Goal: Find specific fact: Find specific fact

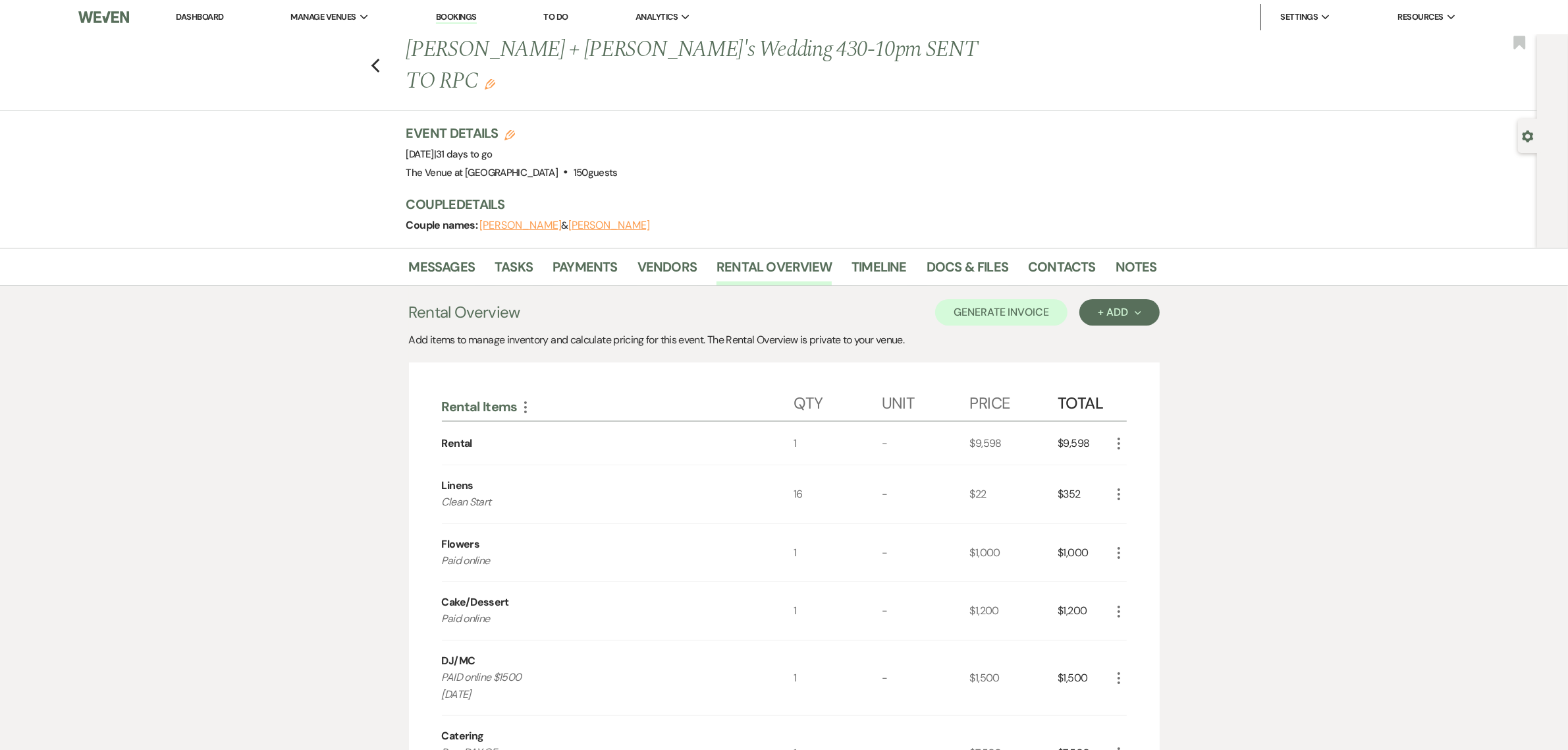
drag, startPoint x: 1301, startPoint y: 424, endPoint x: 1281, endPoint y: 418, distance: 20.9
click at [950, 257] on link "Docs & Files" at bounding box center [967, 271] width 81 height 29
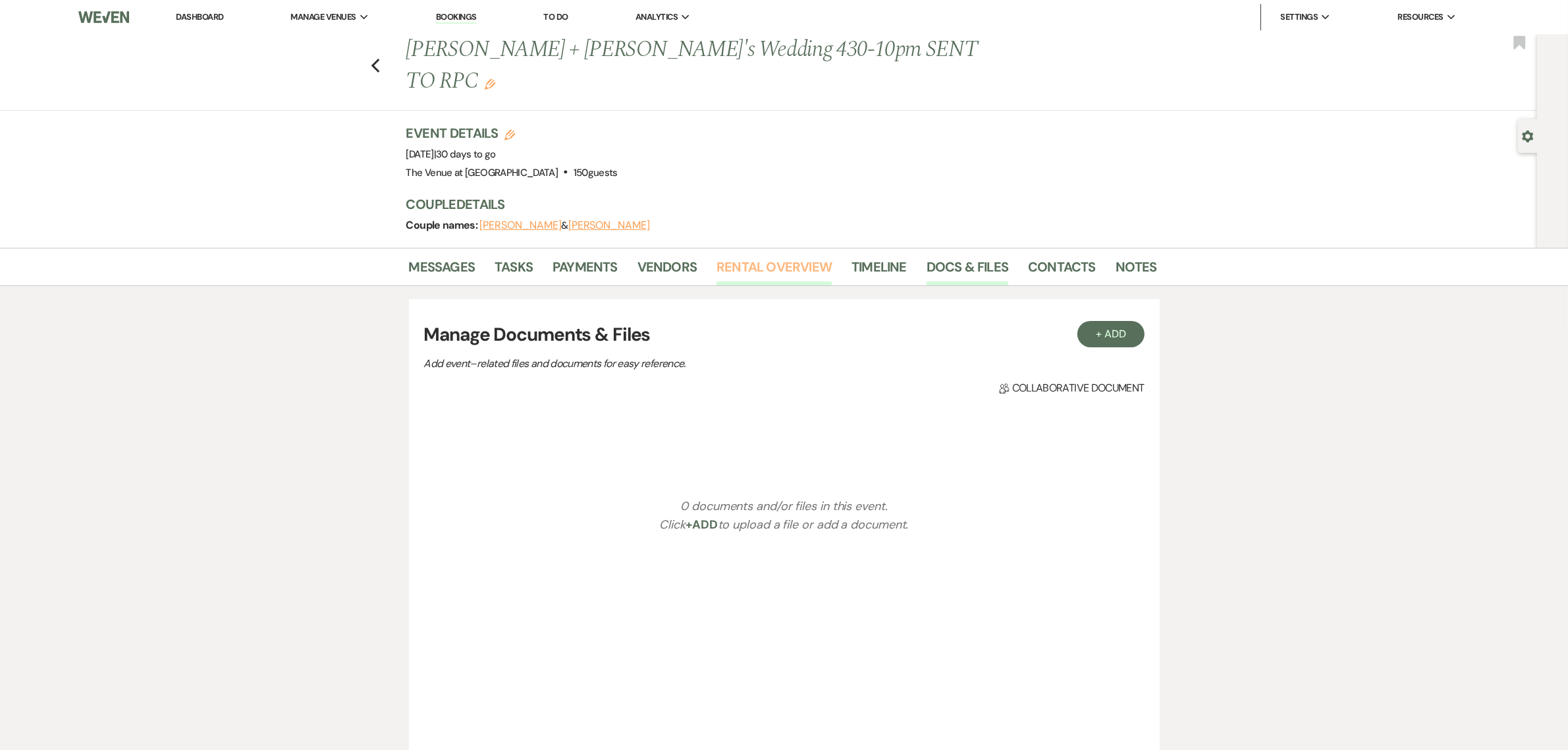
click at [747, 257] on link "Rental Overview" at bounding box center [774, 271] width 115 height 29
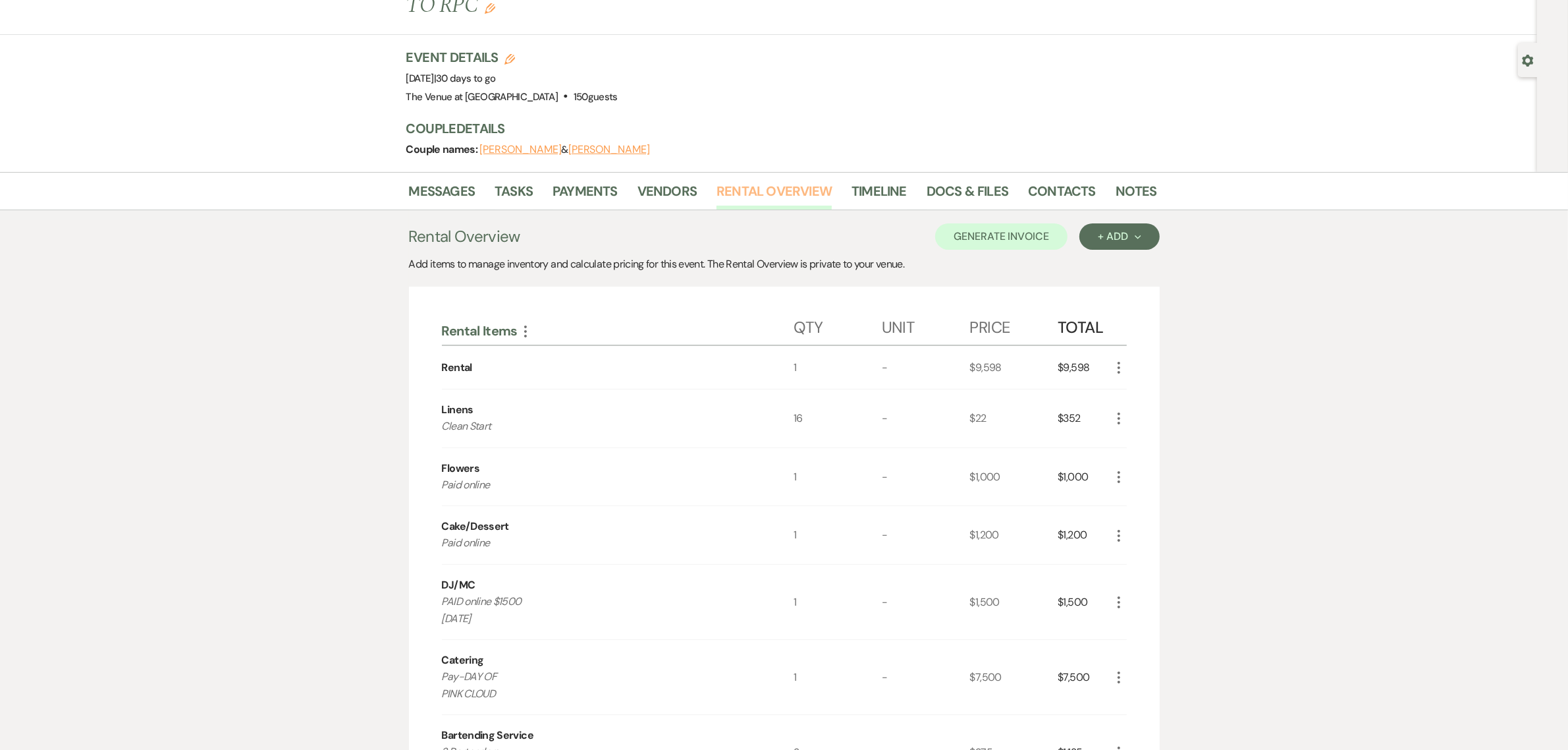
scroll to position [82, 0]
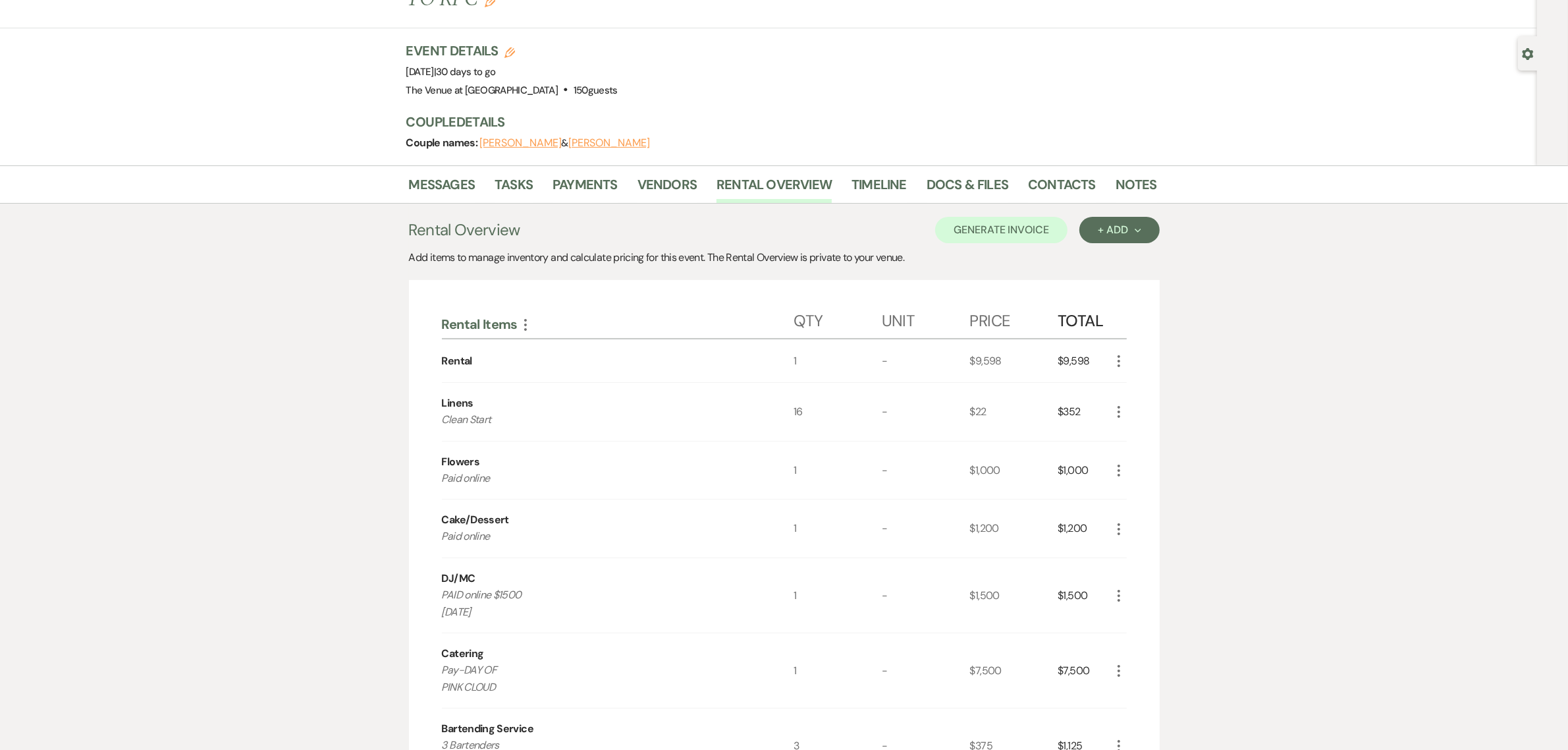
drag, startPoint x: 488, startPoint y: 585, endPoint x: 439, endPoint y: 565, distance: 52.9
copy p "PAID online $1500 [DATE]"
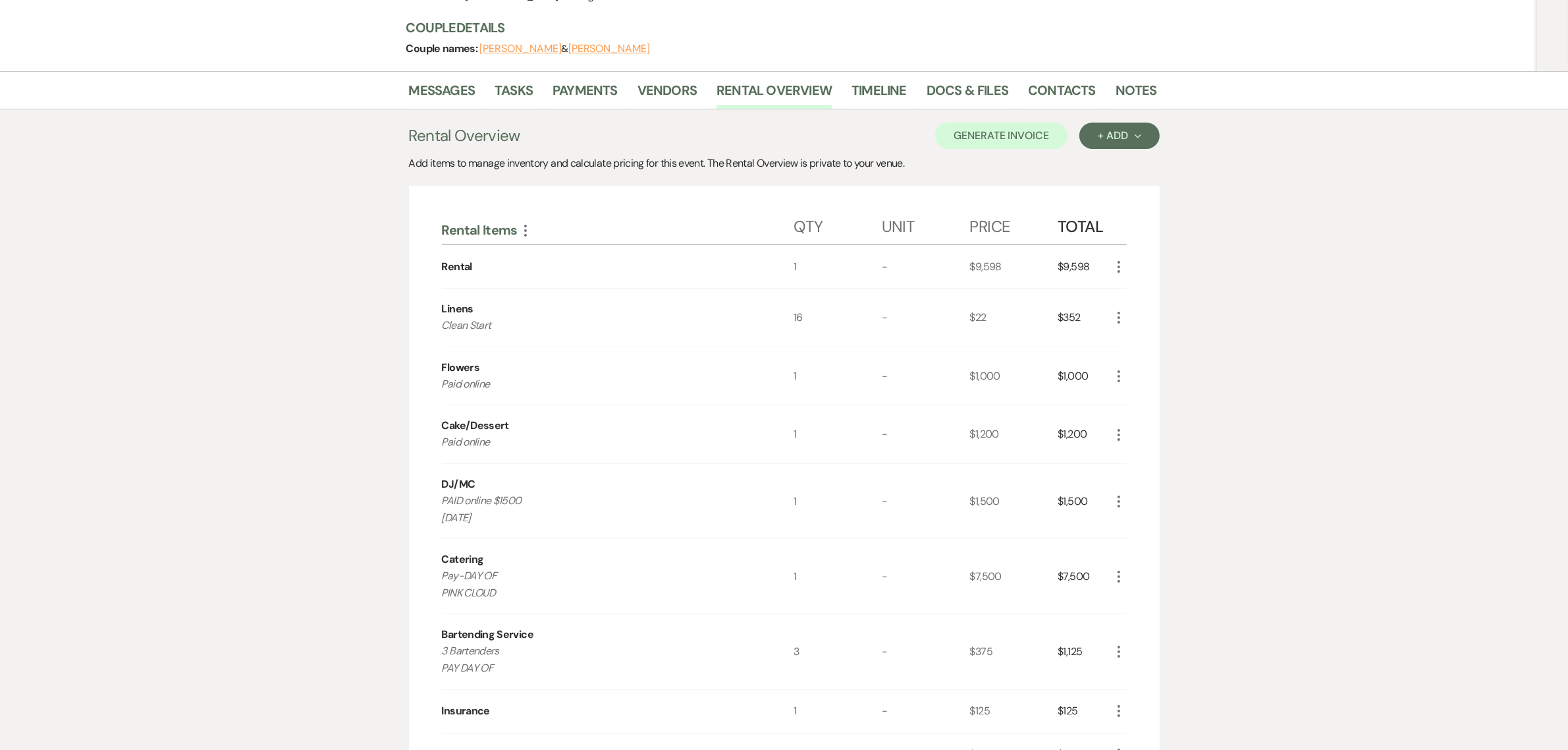
scroll to position [192, 0]
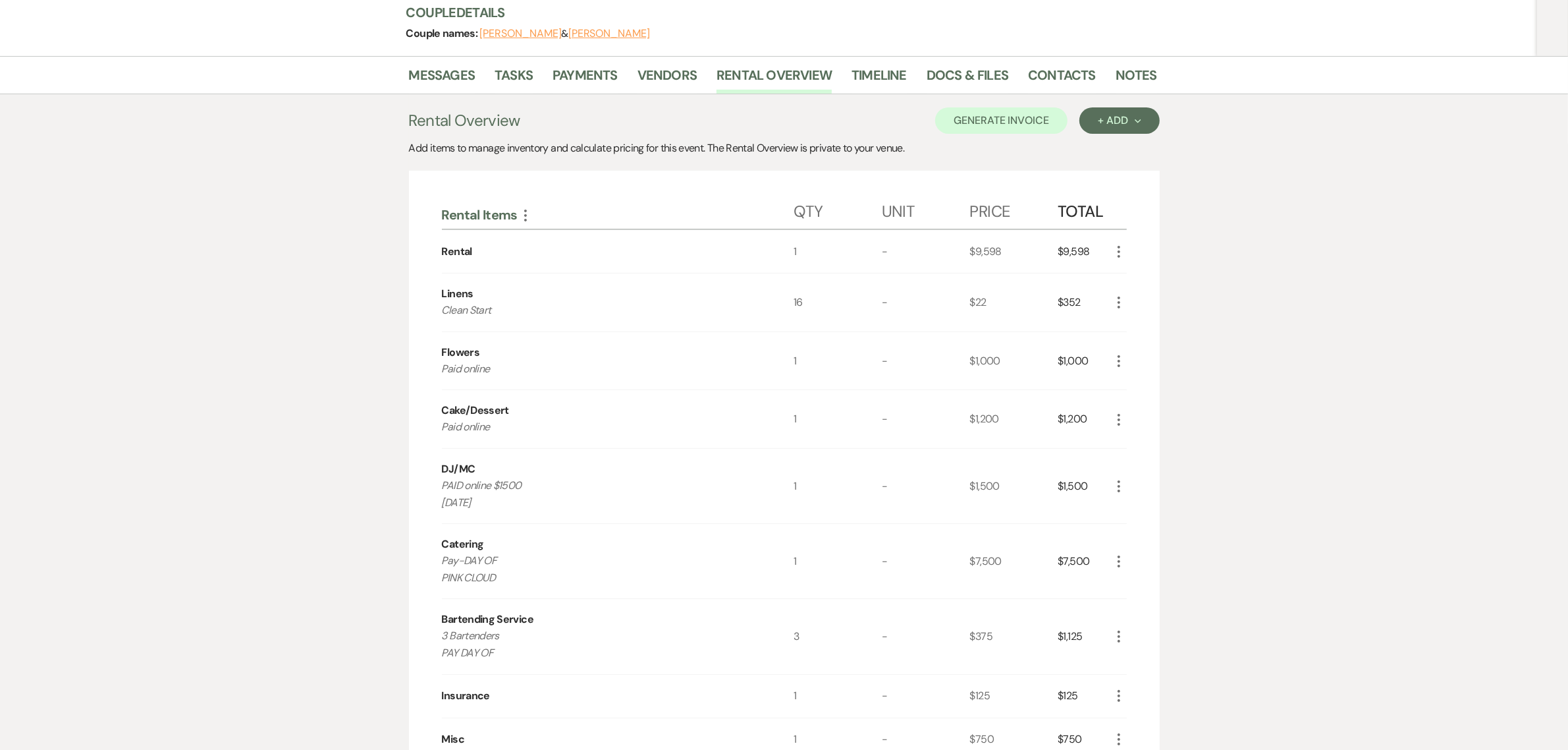
drag, startPoint x: 505, startPoint y: 545, endPoint x: 435, endPoint y: 529, distance: 71.8
click at [435, 529] on div "Rental Items More Qty Unit Price Total Rental 1 - $9,598 $9,598 More Linens Cle…" at bounding box center [784, 662] width 751 height 983
copy p "Pay-DAY OF PINK CLOUD"
drag, startPoint x: 498, startPoint y: 626, endPoint x: 438, endPoint y: 616, distance: 60.8
click at [438, 616] on div "Rental Items More Qty Unit Price Total Rental 1 - $9,598 $9,598 More Linens Cle…" at bounding box center [784, 662] width 751 height 983
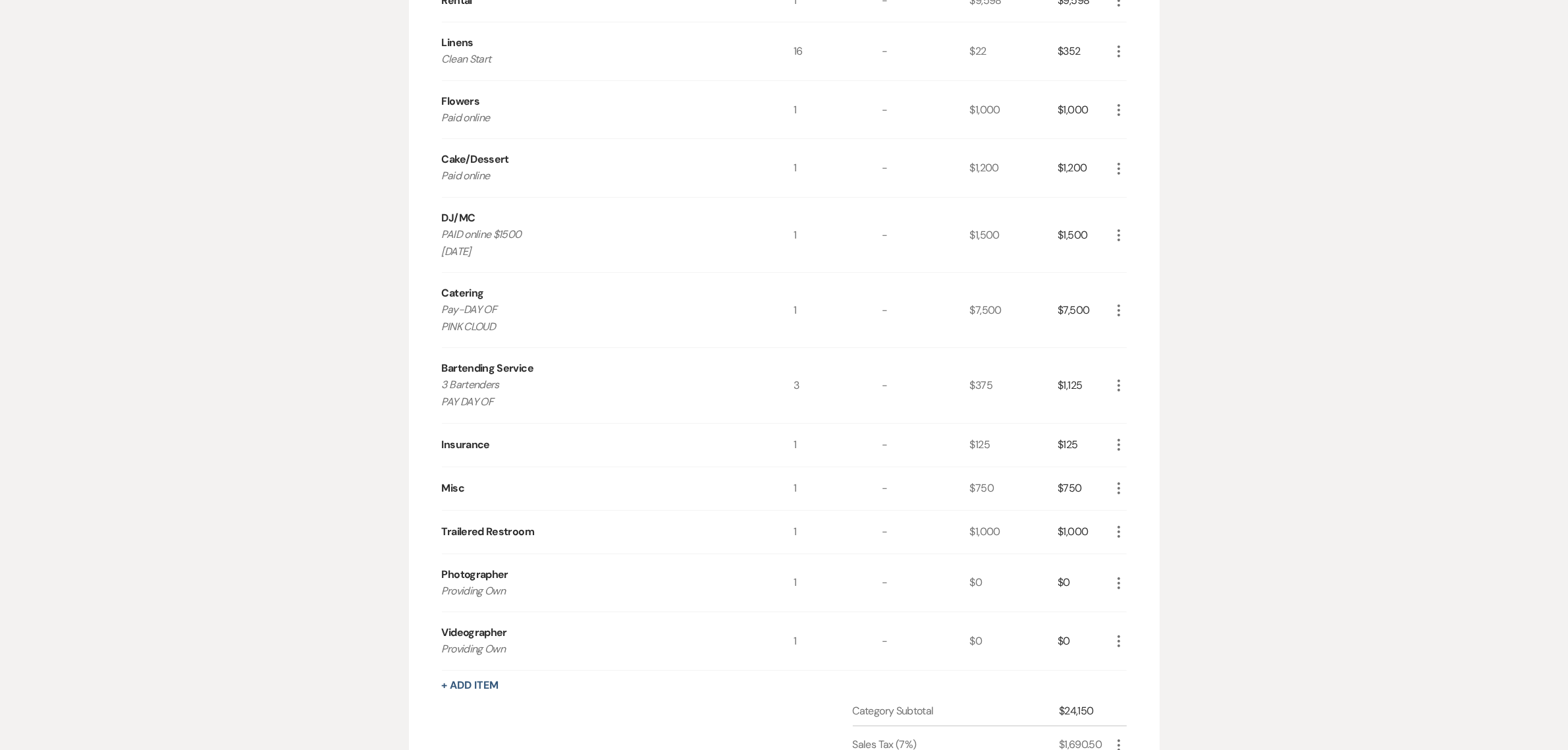
scroll to position [440, 0]
click at [1309, 269] on div "Messages Tasks Payments Vendors Rental Overview Timeline Docs & Files Contacts …" at bounding box center [784, 362] width 1568 height 1110
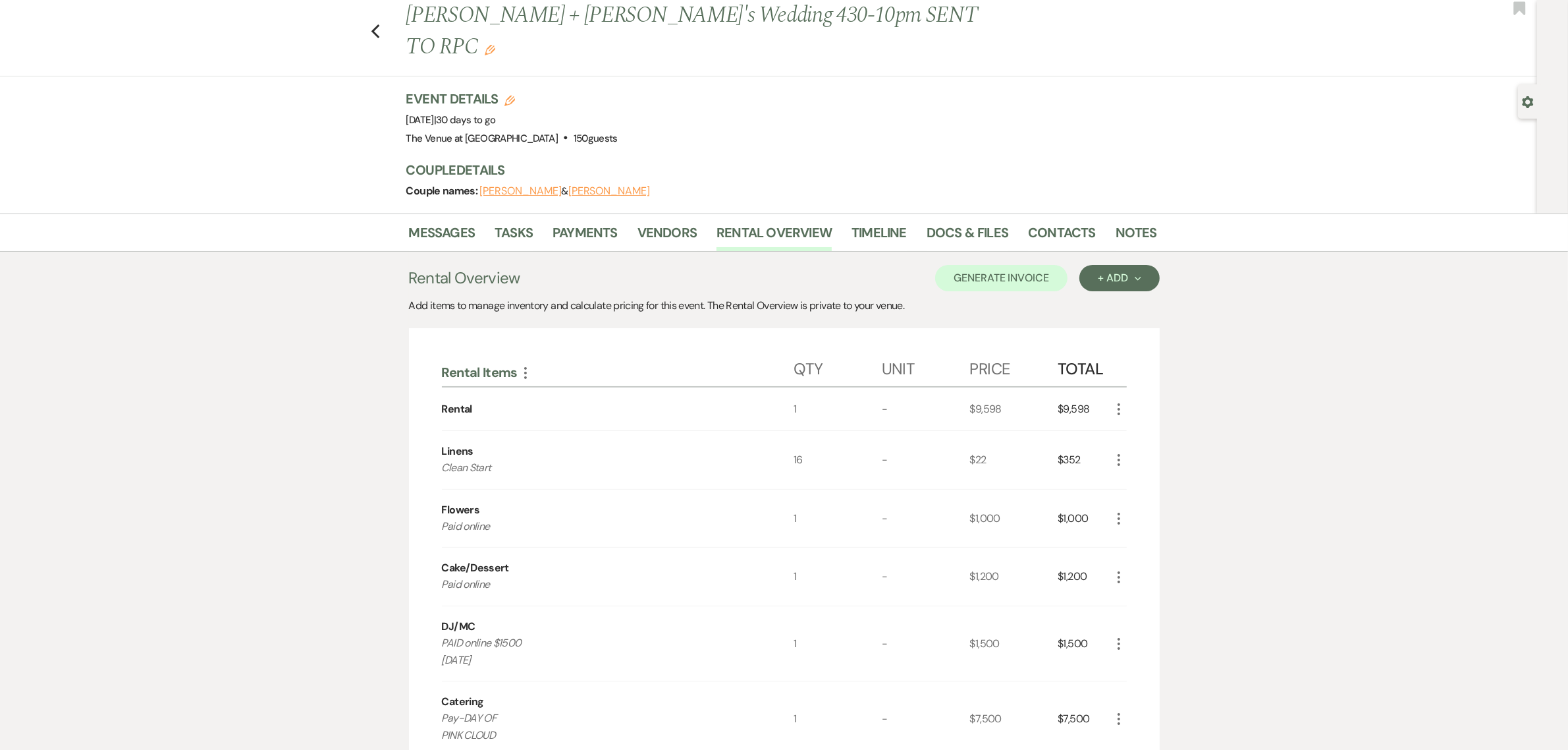
scroll to position [28, 0]
